Goal: Check status: Check status

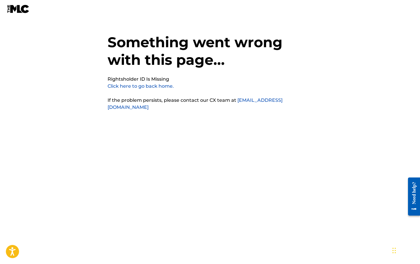
click at [150, 87] on link "Click here to go back home." at bounding box center [141, 86] width 66 height 6
